Goal: Navigation & Orientation: Find specific page/section

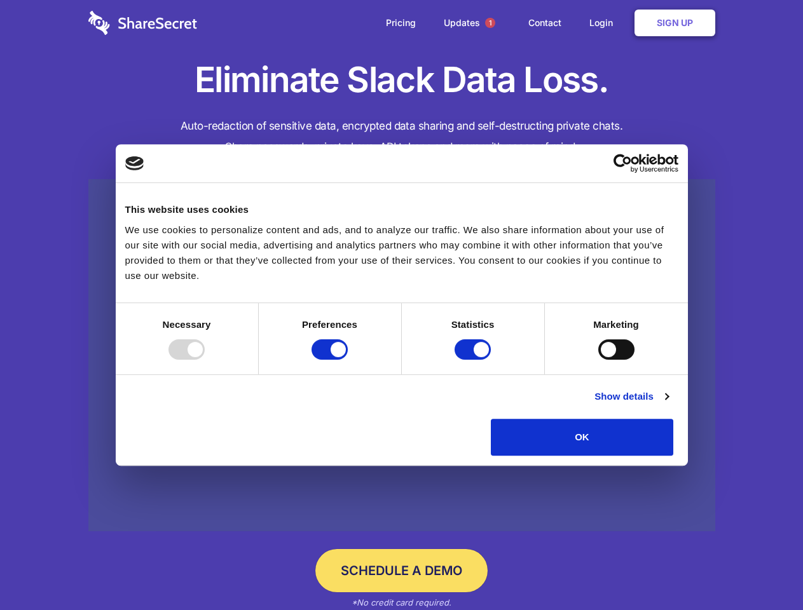
click at [205, 360] on div at bounding box center [186, 349] width 36 height 20
click at [348, 360] on input "Preferences" at bounding box center [329, 349] width 36 height 20
checkbox input "false"
click at [474, 360] on input "Statistics" at bounding box center [472, 349] width 36 height 20
checkbox input "false"
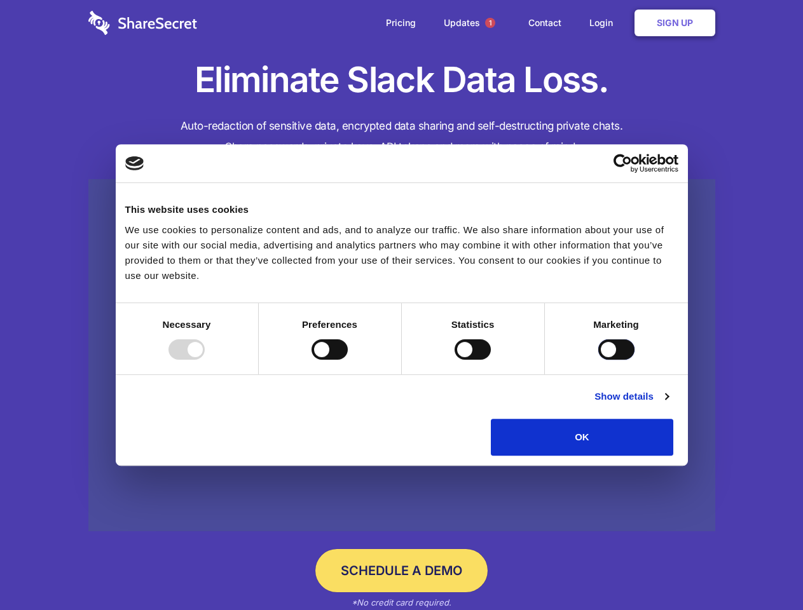
click at [598, 360] on input "Marketing" at bounding box center [616, 349] width 36 height 20
checkbox input "true"
click at [668, 404] on link "Show details" at bounding box center [631, 396] width 74 height 15
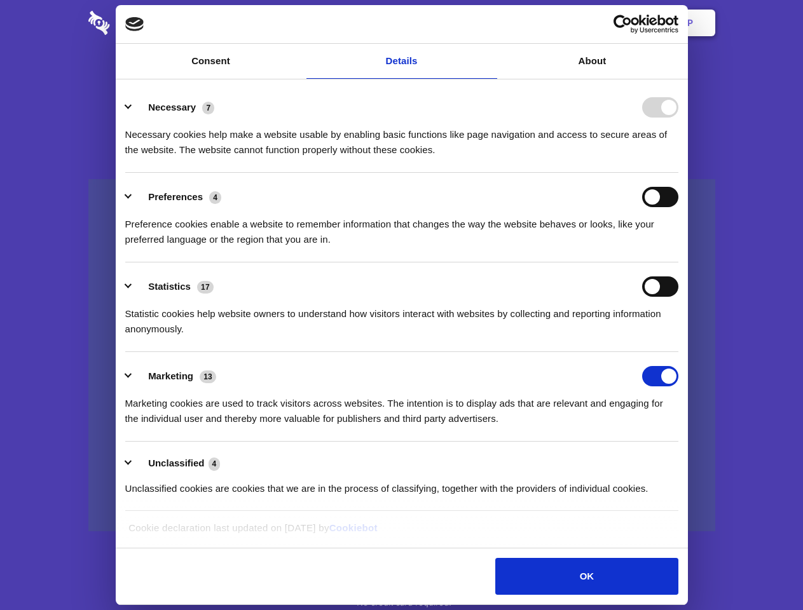
click at [678, 173] on li "Necessary 7 Necessary cookies help make a website usable by enabling basic func…" at bounding box center [401, 128] width 553 height 90
click at [489, 23] on span "1" at bounding box center [490, 23] width 10 height 10
